Goal: Transaction & Acquisition: Purchase product/service

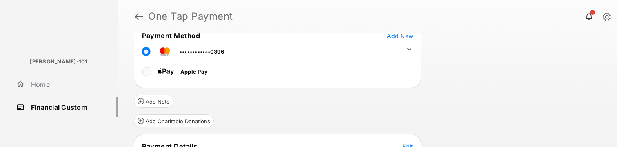
scroll to position [69, 0]
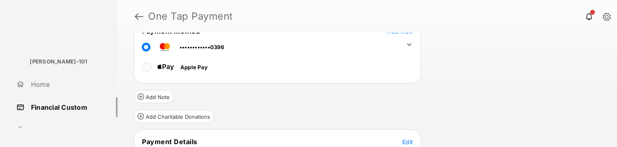
click at [406, 42] on icon at bounding box center [409, 44] width 7 height 7
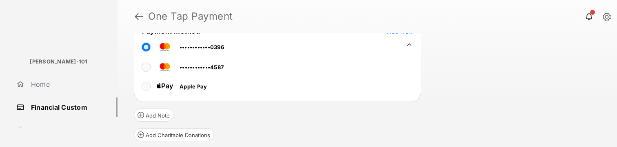
click at [141, 68] on tr "••••••••••••4587" at bounding box center [179, 65] width 89 height 18
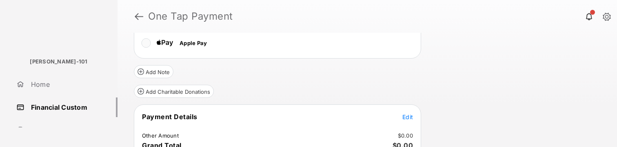
scroll to position [144, 0]
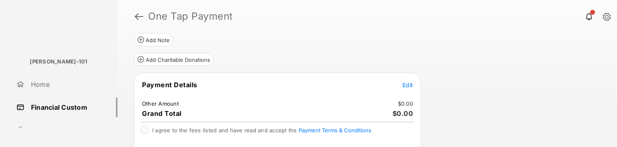
click at [407, 84] on span "Edit" at bounding box center [407, 84] width 11 height 7
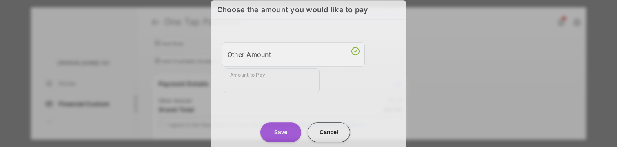
scroll to position [7, 0]
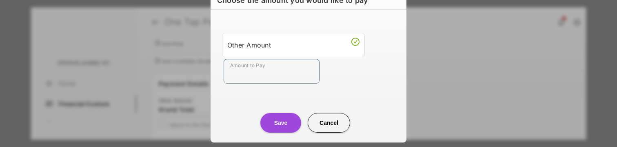
click at [256, 78] on input "Amount to Pay" at bounding box center [272, 71] width 96 height 24
type input "**"
click at [247, 107] on center "Save Cancel" at bounding box center [308, 119] width 176 height 26
click at [286, 113] on button "Save" at bounding box center [280, 123] width 41 height 20
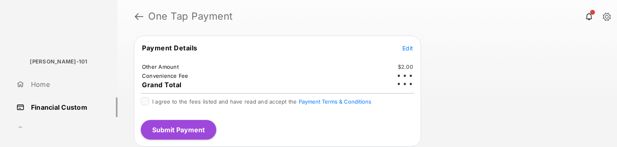
scroll to position [180, 0]
click at [140, 100] on div "I agree to the fees listed and have read and accept the Payment Terms & Conditi…" at bounding box center [277, 105] width 283 height 16
click at [147, 97] on div at bounding box center [145, 101] width 8 height 8
click at [165, 127] on button "Submit Payment" at bounding box center [179, 130] width 76 height 20
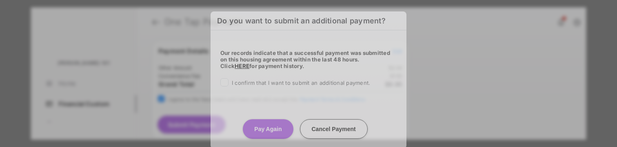
scroll to position [4, 0]
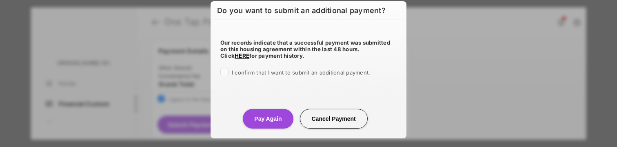
click at [277, 78] on div "Our records indicate that a successful payment was submitted on this housing ag…" at bounding box center [309, 56] width 196 height 72
click at [286, 71] on span "I confirm that I want to submit an additional payment." at bounding box center [301, 72] width 138 height 7
click at [280, 125] on button "Pay Again" at bounding box center [268, 119] width 50 height 20
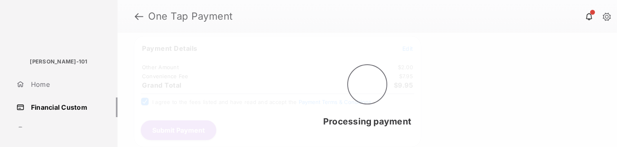
scroll to position [0, 0]
